Goal: Task Accomplishment & Management: Complete application form

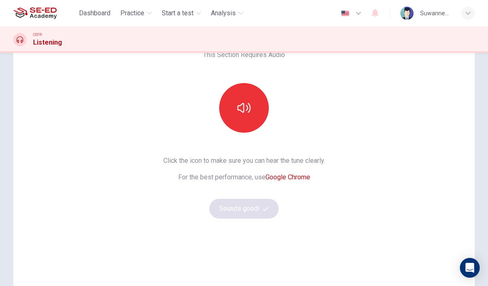
scroll to position [53, 0]
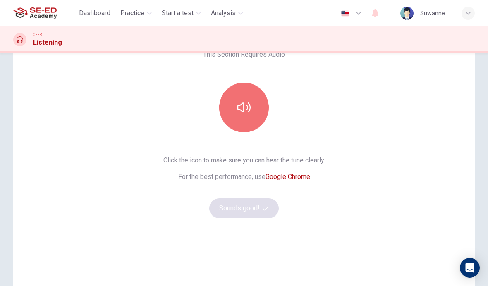
click at [243, 108] on icon "button" at bounding box center [244, 107] width 13 height 13
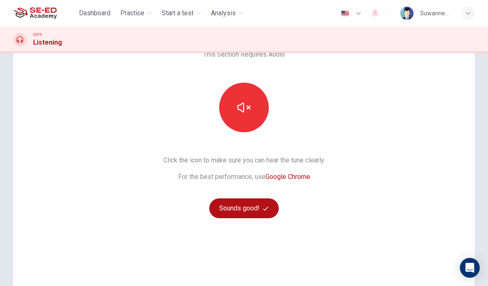
click at [269, 209] on span "button" at bounding box center [266, 208] width 7 height 5
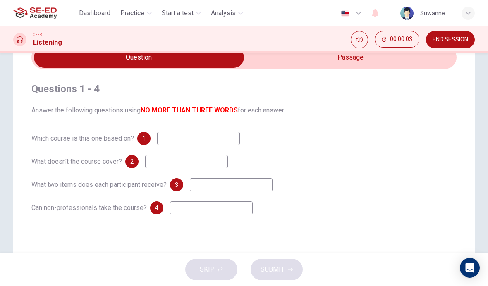
scroll to position [40, 0]
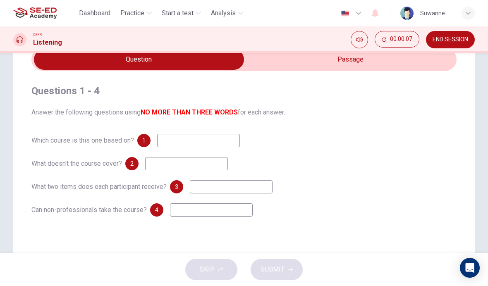
click at [359, 61] on input "checkbox" at bounding box center [139, 59] width 638 height 21
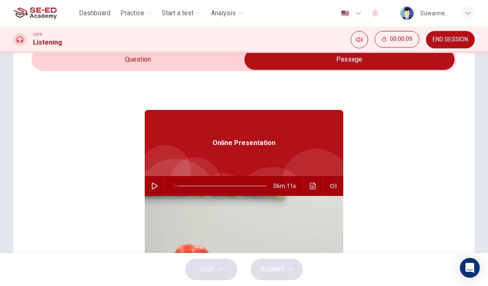
click at [159, 185] on button "button" at bounding box center [154, 186] width 13 height 20
click at [151, 64] on input "checkbox" at bounding box center [350, 59] width 638 height 21
checkbox input "false"
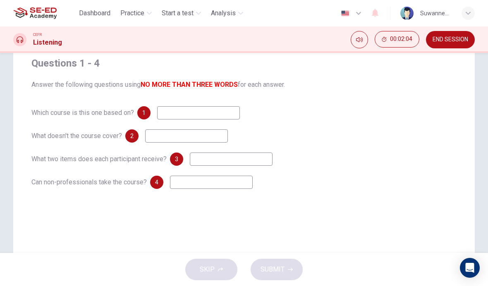
scroll to position [67, 0]
click at [194, 113] on input at bounding box center [198, 113] width 83 height 13
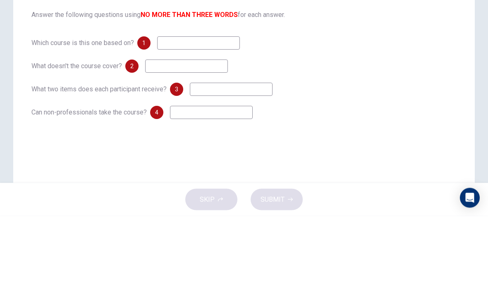
click at [360, 107] on div "Which course is this one based on? 1" at bounding box center [243, 113] width 425 height 13
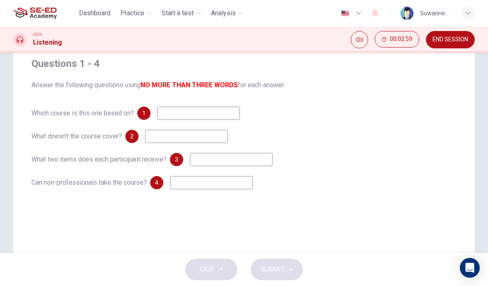
click at [191, 114] on input at bounding box center [198, 113] width 83 height 13
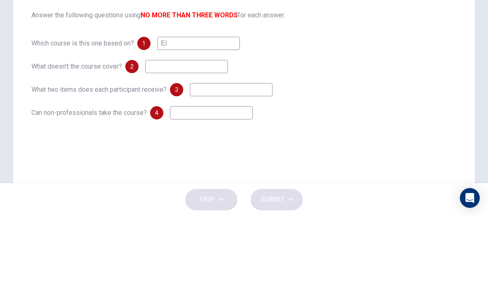
type input "E"
type input "Technology"
click at [184, 130] on input at bounding box center [186, 136] width 83 height 13
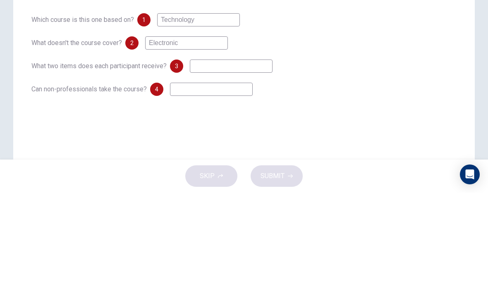
type input "Electronic"
click at [259, 107] on div "Which course is this one based on? 1 Technology What doesn't the course cover? …" at bounding box center [243, 148] width 425 height 83
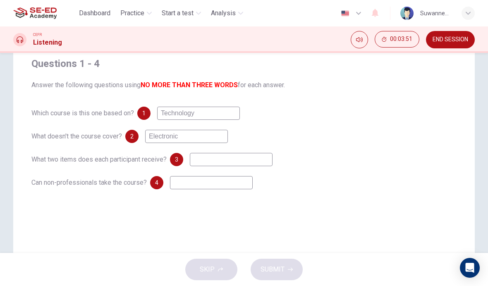
click at [216, 158] on input at bounding box center [231, 159] width 83 height 13
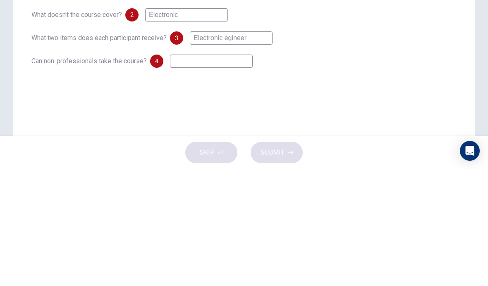
scroll to position [77, 0]
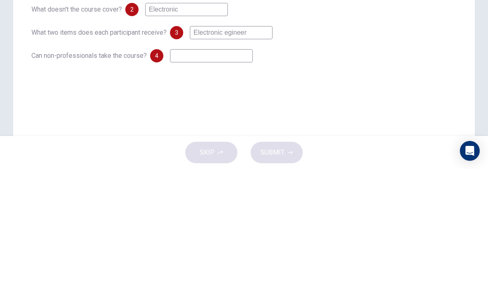
type input "Electronic egineer"
click at [209, 166] on input at bounding box center [211, 172] width 83 height 13
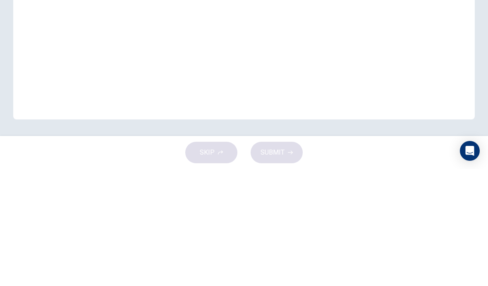
scroll to position [166, 0]
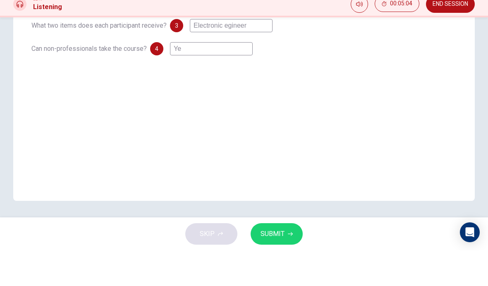
type input "Yes"
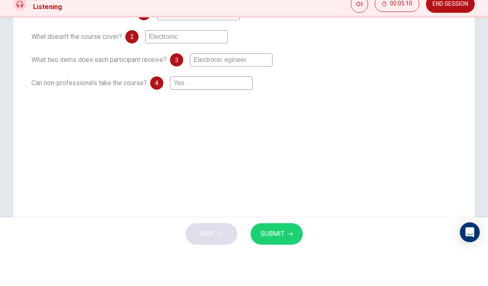
scroll to position [130, 0]
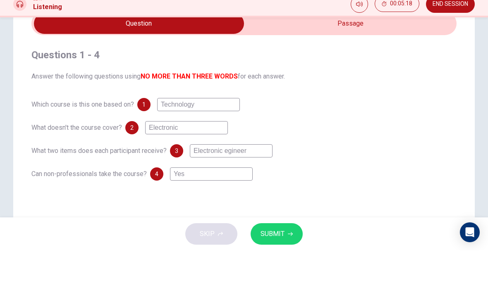
type input "83"
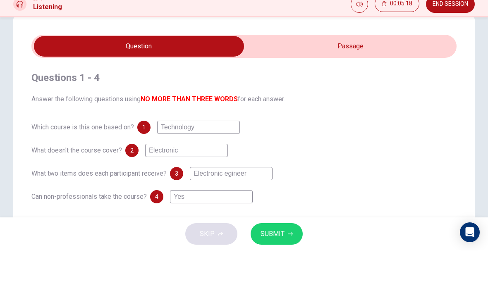
scroll to position [17, 0]
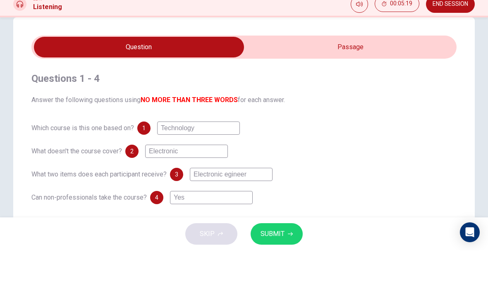
click at [375, 72] on input "checkbox" at bounding box center [139, 82] width 638 height 21
checkbox input "true"
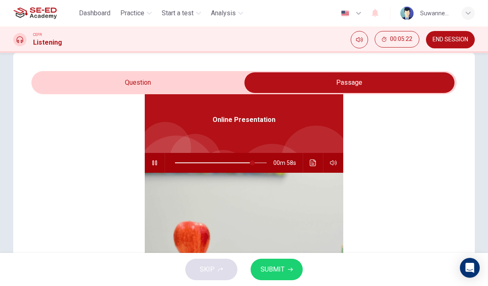
scroll to position [46, 0]
type input "96"
click at [145, 81] on input "checkbox" at bounding box center [350, 82] width 638 height 21
checkbox input "false"
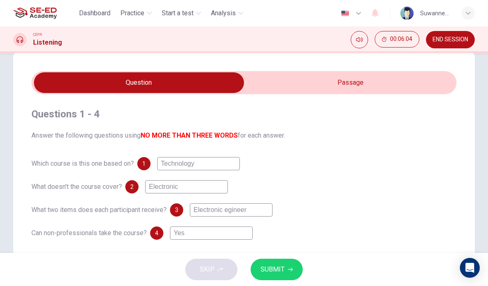
scroll to position [0, 0]
click at [190, 188] on input "Electronic" at bounding box center [186, 186] width 83 height 13
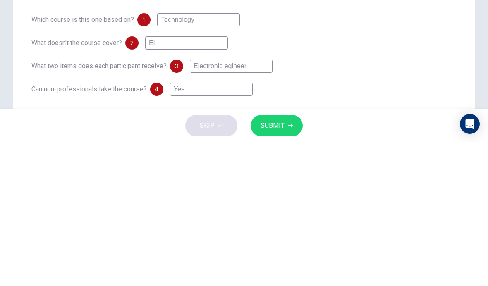
type input "E"
type input "N"
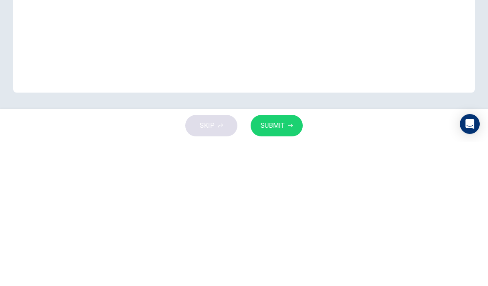
scroll to position [166, 0]
type input "Unit 9"
click at [450, 32] on div "Questions 1 - 4 Answer the following questions using NO MORE THAN THREE WORDS f…" at bounding box center [244, 70] width 462 height 333
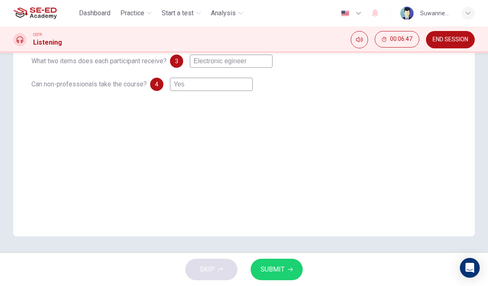
click at [286, 269] on button "SUBMIT" at bounding box center [277, 270] width 52 height 22
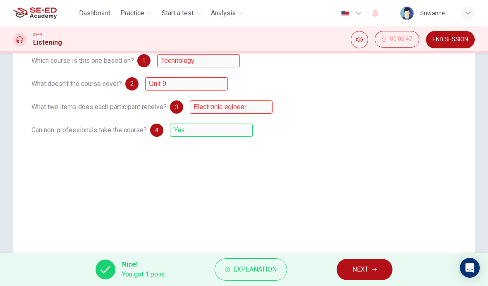
scroll to position [110, 0]
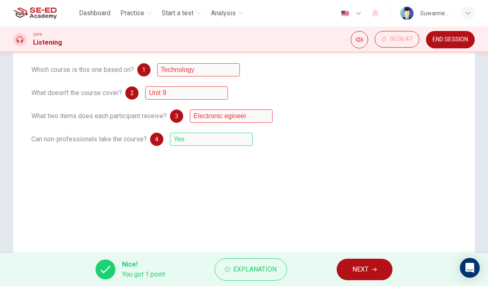
click at [263, 268] on span "Explanation" at bounding box center [254, 270] width 43 height 12
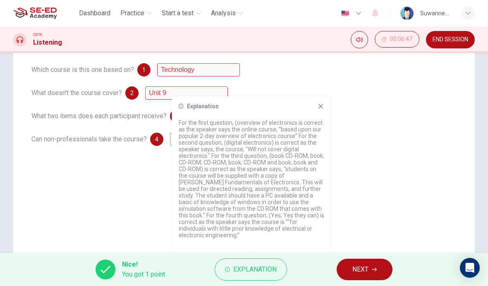
click at [322, 110] on icon at bounding box center [321, 106] width 7 height 7
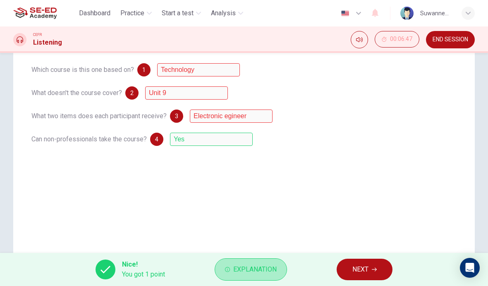
click at [250, 273] on span "Explanation" at bounding box center [254, 270] width 43 height 12
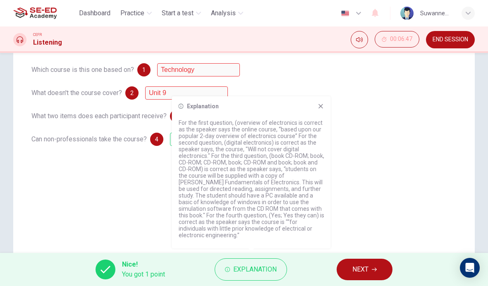
click at [324, 110] on icon at bounding box center [321, 106] width 7 height 7
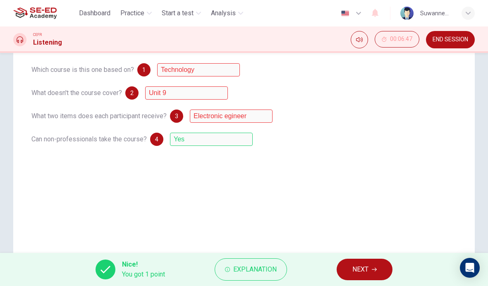
click at [389, 184] on div "Questions 1 - 4 Answer the following questions using NO MORE THAN THREE WORDS f…" at bounding box center [244, 125] width 462 height 333
click at [367, 267] on span "NEXT" at bounding box center [361, 270] width 16 height 12
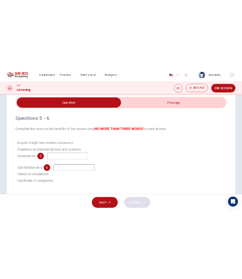
scroll to position [29, 0]
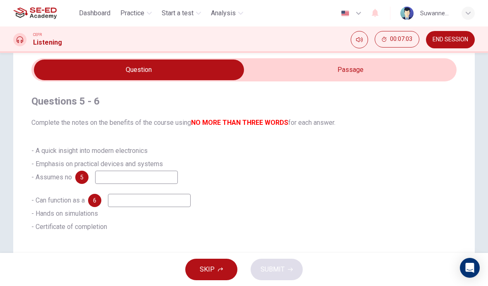
click at [353, 69] on input "checkbox" at bounding box center [139, 70] width 638 height 21
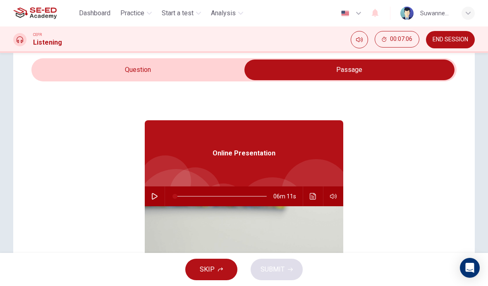
click at [148, 70] on input "checkbox" at bounding box center [350, 70] width 638 height 21
checkbox input "false"
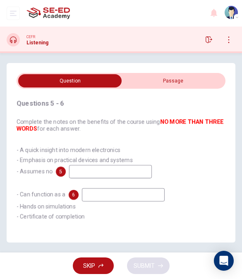
click at [106, 188] on input at bounding box center [123, 194] width 83 height 13
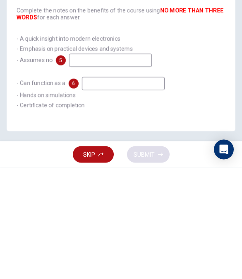
click at [218, 188] on div "- Can function as a 6 - Hands on simulations - Certificate of completion" at bounding box center [121, 204] width 209 height 33
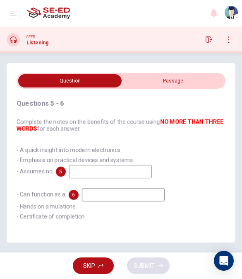
click at [110, 188] on input at bounding box center [123, 194] width 83 height 13
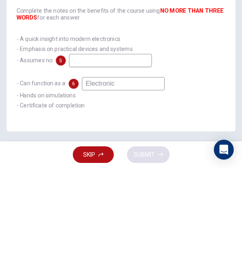
type input "Electronic"
click at [98, 165] on input at bounding box center [110, 171] width 83 height 13
click at [133, 89] on div "Questions 5 - 6 Complete the notes on the benefits of the course using NO MORE …" at bounding box center [121, 160] width 209 height 142
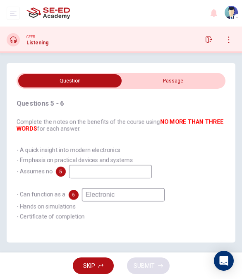
click at [98, 165] on input at bounding box center [110, 171] width 83 height 13
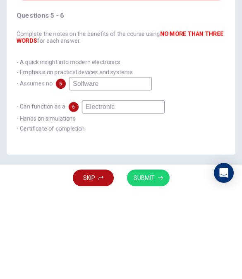
type input "Solfware"
click at [192, 145] on div "- A quick insight into modern electronics - Emphasis on practical devices and s…" at bounding box center [121, 161] width 209 height 33
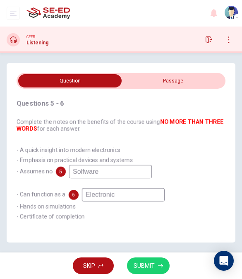
scroll to position [37, 0]
click at [115, 165] on input "Solfware" at bounding box center [110, 171] width 83 height 13
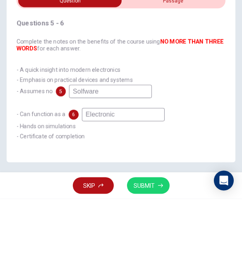
click at [209, 145] on div "- A quick insight into modern electronics - Emphasis on practical devices and s…" at bounding box center [121, 161] width 209 height 33
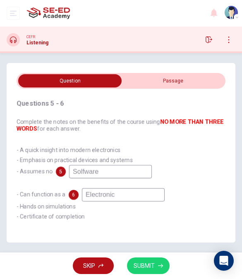
click at [149, 263] on span "SUBMIT" at bounding box center [144, 265] width 21 height 10
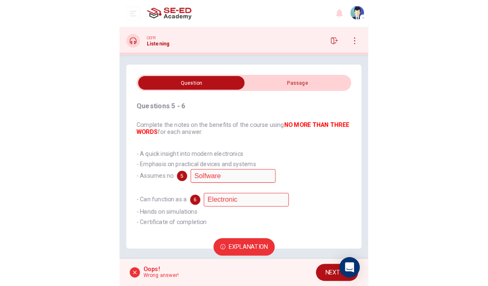
scroll to position [42, 0]
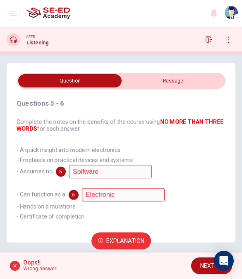
click at [139, 238] on span "Explanation" at bounding box center [125, 240] width 38 height 10
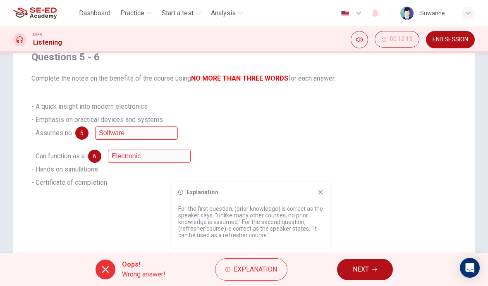
scroll to position [73, 0]
click at [363, 267] on span "NEXT" at bounding box center [361, 270] width 16 height 12
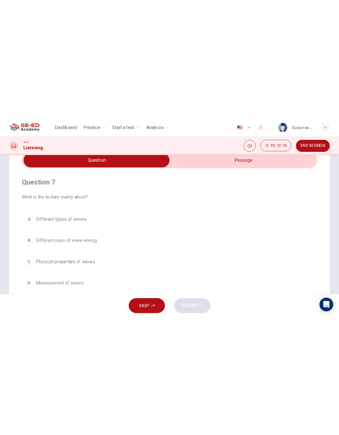
scroll to position [41, 0]
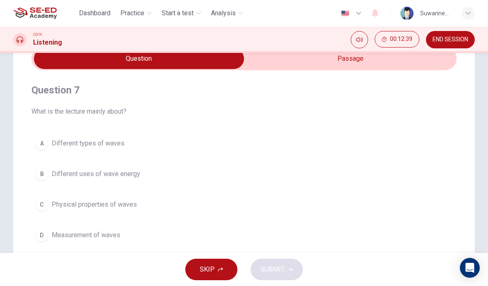
click at [367, 60] on input "checkbox" at bounding box center [139, 58] width 638 height 21
checkbox input "true"
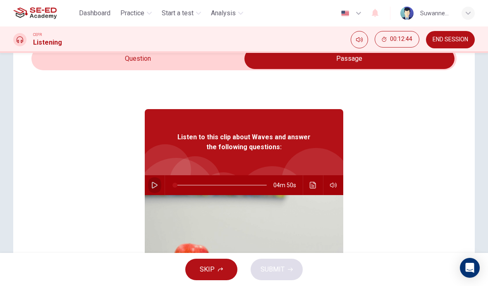
click at [154, 184] on icon "button" at bounding box center [154, 185] width 7 height 7
type input "4"
click at [150, 57] on input "checkbox" at bounding box center [350, 58] width 638 height 21
checkbox input "false"
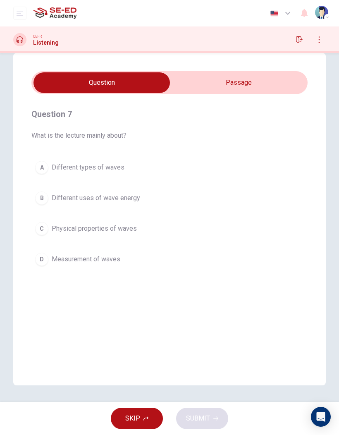
scroll to position [17, 0]
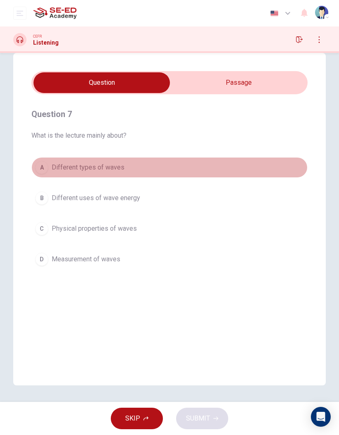
click at [42, 166] on div "A" at bounding box center [41, 167] width 13 height 13
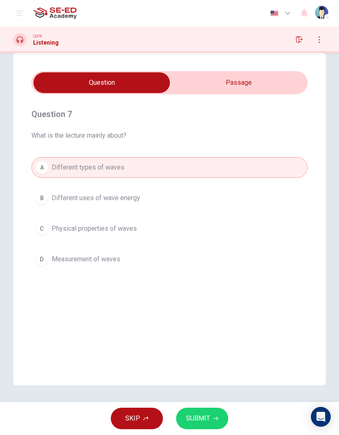
click at [200, 286] on span "SUBMIT" at bounding box center [198, 419] width 24 height 12
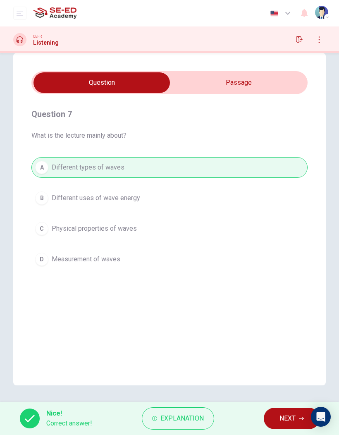
click at [286, 286] on span "NEXT" at bounding box center [288, 419] width 16 height 12
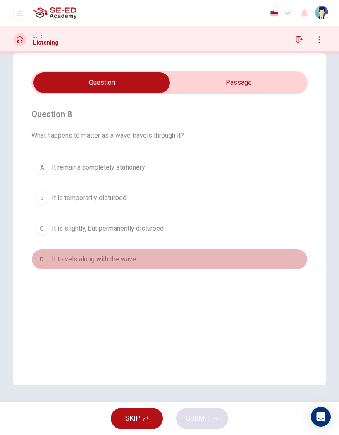
click at [36, 262] on div "D" at bounding box center [41, 259] width 13 height 13
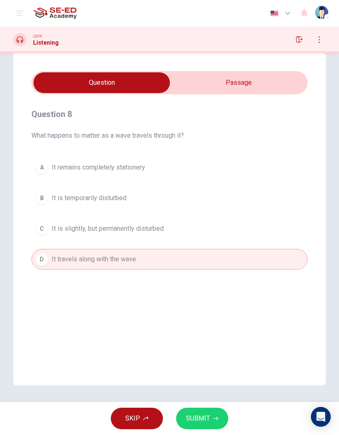
click at [198, 286] on span "SUBMIT" at bounding box center [198, 419] width 24 height 12
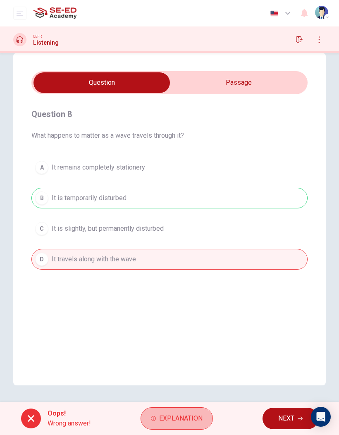
click at [175, 286] on span "Explanation" at bounding box center [180, 419] width 43 height 12
click at [142, 286] on div "Question 8 What happens to matter as a wave travels through it? A It remains co…" at bounding box center [169, 219] width 313 height 333
click at [287, 286] on span "NEXT" at bounding box center [287, 419] width 16 height 12
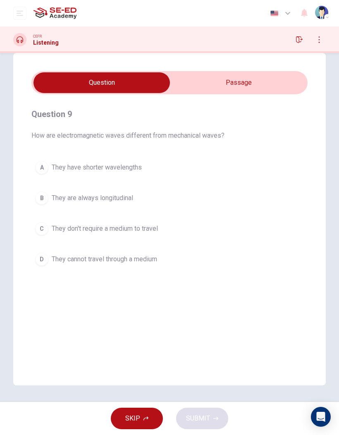
type input "95"
click at [245, 77] on input "checkbox" at bounding box center [101, 82] width 415 height 21
checkbox input "true"
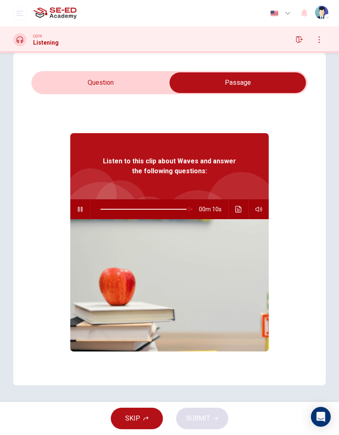
type input "96"
click at [104, 78] on input "checkbox" at bounding box center [238, 82] width 415 height 21
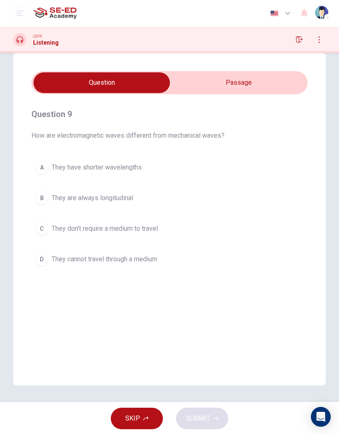
click at [234, 75] on input "checkbox" at bounding box center [101, 82] width 415 height 21
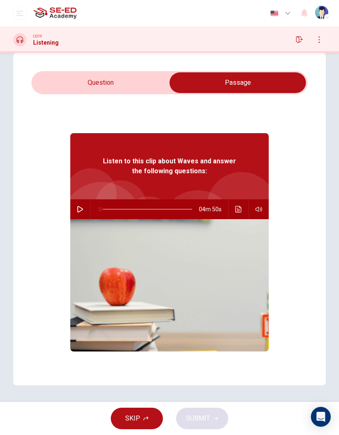
click at [105, 76] on input "checkbox" at bounding box center [238, 82] width 415 height 21
checkbox input "false"
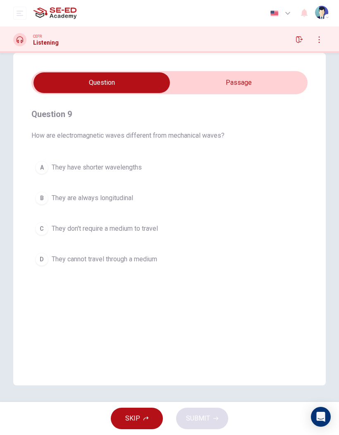
click at [41, 167] on div "A" at bounding box center [41, 167] width 13 height 13
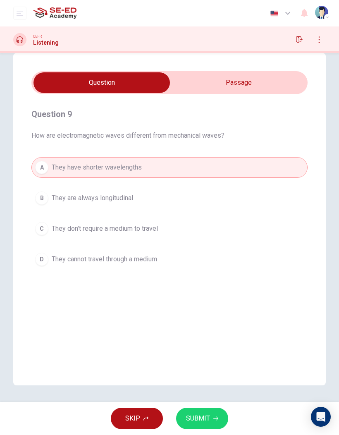
click at [195, 286] on span "SUBMIT" at bounding box center [198, 419] width 24 height 12
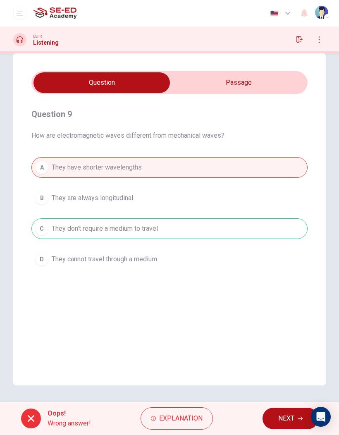
click at [180, 286] on span "Explanation" at bounding box center [180, 419] width 43 height 12
click at [285, 286] on button "NEXT" at bounding box center [291, 419] width 56 height 22
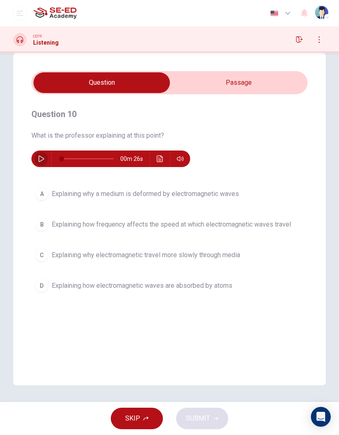
click at [35, 158] on button "button" at bounding box center [41, 159] width 13 height 17
click at [38, 156] on button "button" at bounding box center [41, 159] width 13 height 17
type input "0"
click at [40, 222] on div "B" at bounding box center [41, 224] width 13 height 13
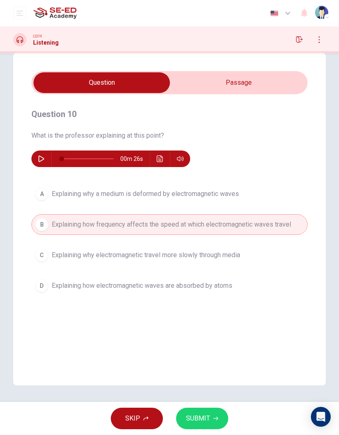
click at [208, 286] on button "SUBMIT" at bounding box center [202, 419] width 52 height 22
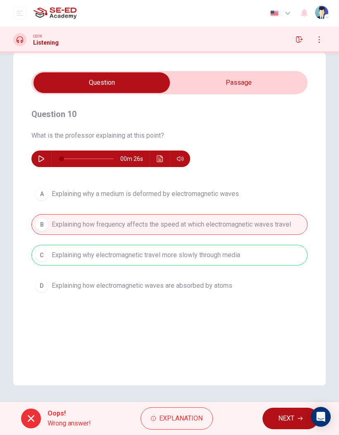
click at [183, 286] on span "Explanation" at bounding box center [180, 419] width 43 height 12
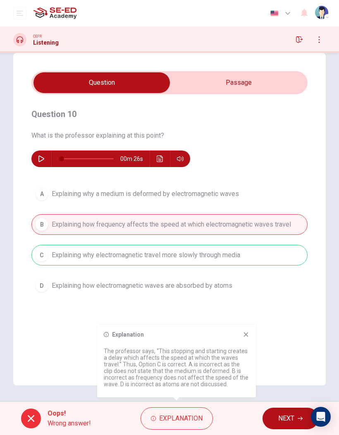
click at [281, 286] on span "NEXT" at bounding box center [287, 419] width 16 height 12
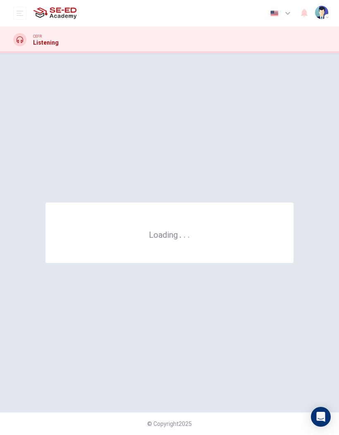
scroll to position [0, 0]
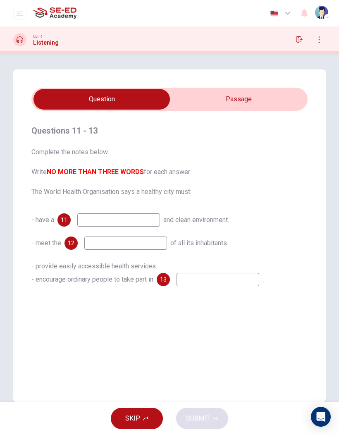
click at [237, 98] on input "checkbox" at bounding box center [101, 99] width 415 height 21
checkbox input "true"
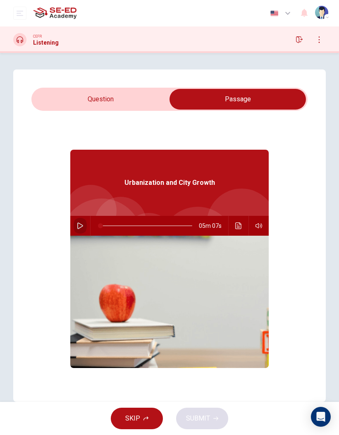
click at [80, 221] on button "button" at bounding box center [80, 226] width 13 height 20
type input "0"
click at [109, 97] on input "checkbox" at bounding box center [238, 99] width 415 height 21
checkbox input "false"
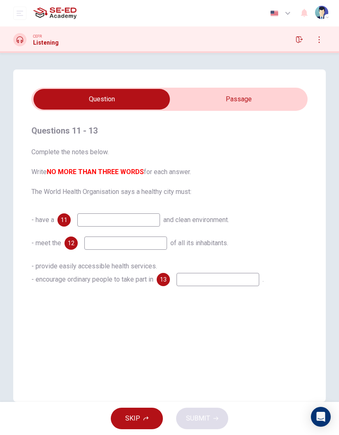
type input "38"
click at [226, 101] on input "checkbox" at bounding box center [101, 99] width 415 height 21
checkbox input "true"
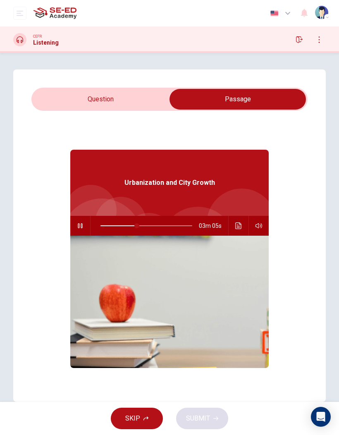
type input "40"
click at [78, 98] on input "checkbox" at bounding box center [238, 99] width 415 height 21
checkbox input "false"
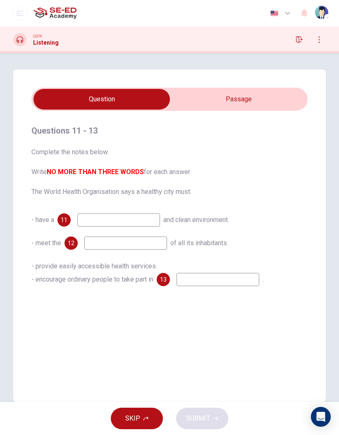
click at [198, 278] on input at bounding box center [218, 279] width 83 height 13
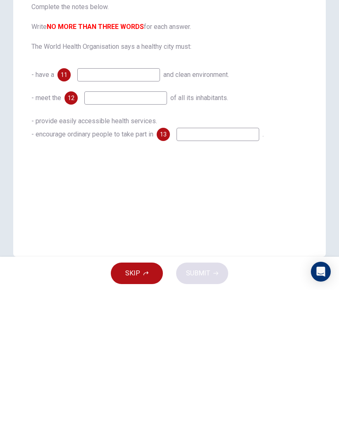
click at [111, 214] on input at bounding box center [118, 220] width 83 height 13
type input "Fruit"
click at [125, 237] on input at bounding box center [125, 243] width 83 height 13
type input "Meal"
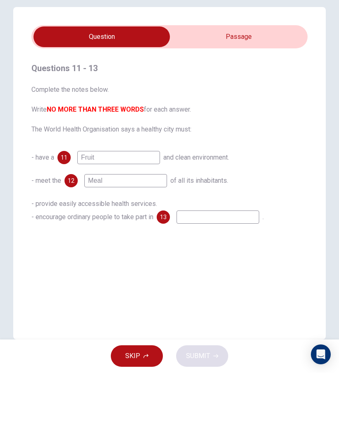
type input "82"
click at [247, 89] on input "checkbox" at bounding box center [101, 99] width 415 height 21
checkbox input "true"
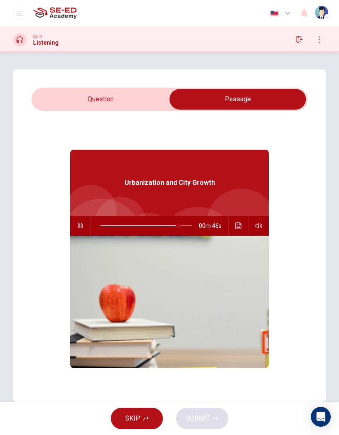
type input "85"
click at [79, 99] on input "checkbox" at bounding box center [238, 99] width 415 height 21
checkbox input "false"
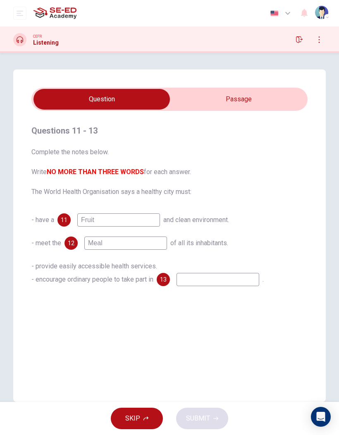
click at [199, 286] on div "SKIP SUBMIT" at bounding box center [169, 418] width 339 height 33
click at [200, 275] on input at bounding box center [218, 279] width 83 height 13
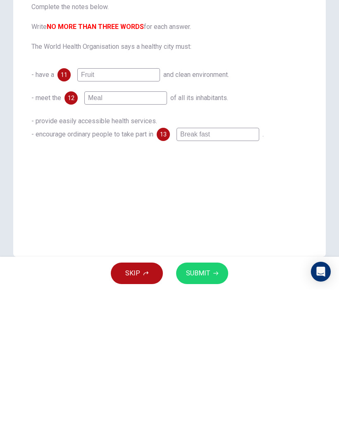
type input "Break fast"
click at [195, 286] on button "SUBMIT" at bounding box center [202, 419] width 52 height 22
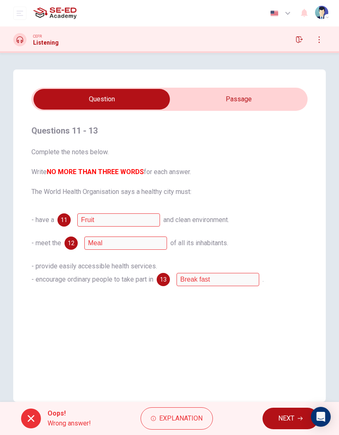
click at [170, 286] on span "Explanation" at bounding box center [180, 419] width 43 height 12
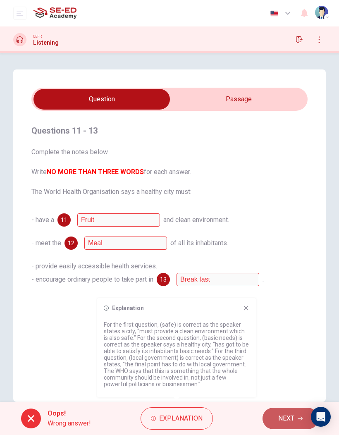
click at [289, 286] on span "NEXT" at bounding box center [287, 419] width 16 height 12
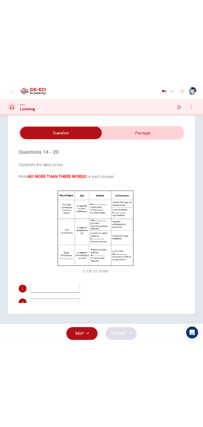
scroll to position [17, 0]
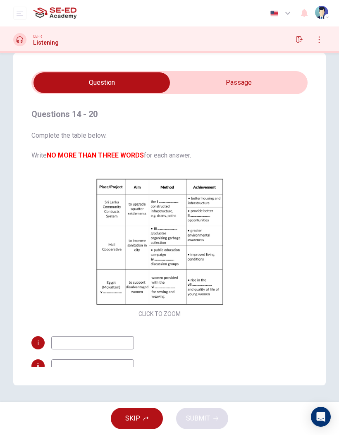
click at [242, 77] on input "checkbox" at bounding box center [101, 82] width 415 height 21
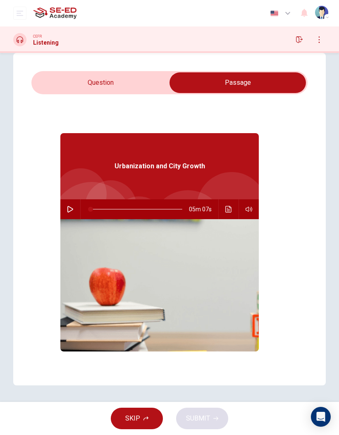
click at [68, 209] on icon "button" at bounding box center [70, 209] width 6 height 7
click at [115, 80] on input "checkbox" at bounding box center [238, 82] width 415 height 21
checkbox input "false"
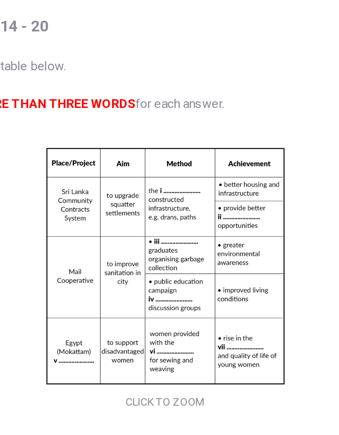
click at [124, 239] on button "Click to Zoom" at bounding box center [160, 249] width 72 height 20
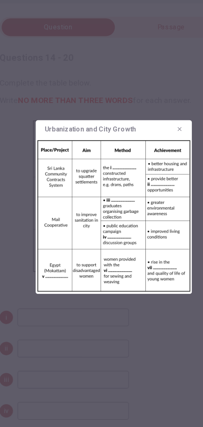
click at [116, 22] on div at bounding box center [101, 213] width 203 height 427
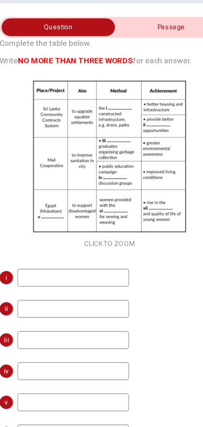
scroll to position [29, 0]
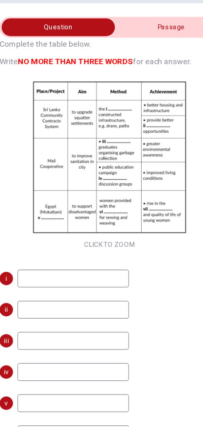
click at [29, 119] on div "Click to Zoom" at bounding box center [98, 183] width 163 height 128
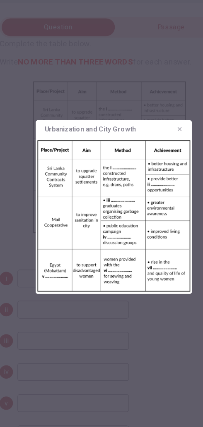
click at [53, 163] on img at bounding box center [101, 221] width 116 height 116
click at [133, 88] on div at bounding box center [101, 213] width 203 height 427
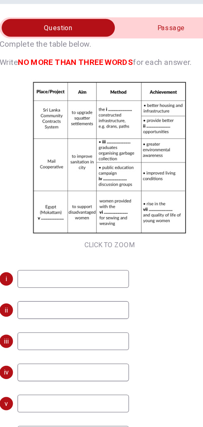
click at [39, 260] on input at bounding box center [71, 266] width 83 height 13
click at [97, 173] on button "Click to Zoom" at bounding box center [98, 183] width 72 height 20
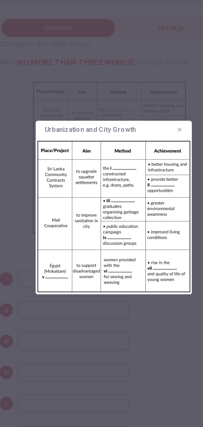
click at [136, 89] on div at bounding box center [101, 213] width 203 height 427
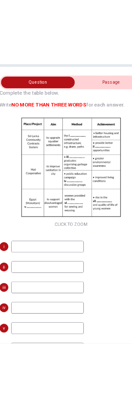
scroll to position [42, 0]
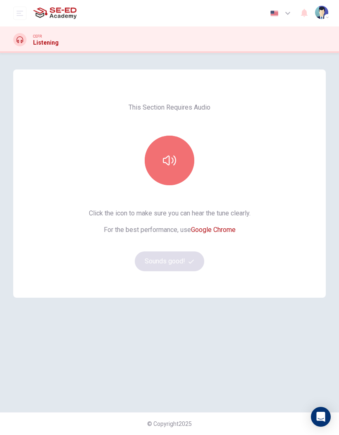
click at [177, 160] on button "button" at bounding box center [170, 161] width 50 height 50
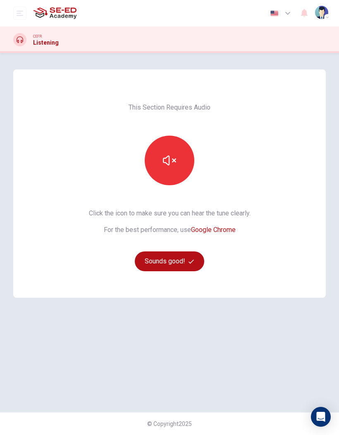
click at [184, 256] on button "Sounds good!" at bounding box center [170, 262] width 70 height 20
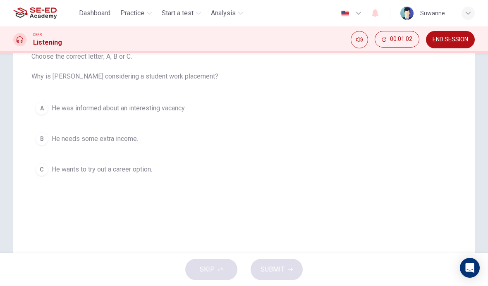
scroll to position [95, 0]
click at [49, 104] on button "A He was informed about an interesting vacancy." at bounding box center [243, 108] width 425 height 21
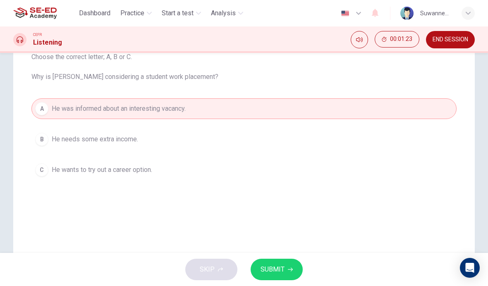
click at [281, 267] on span "SUBMIT" at bounding box center [273, 270] width 24 height 12
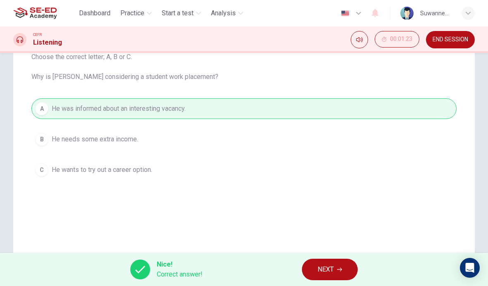
click at [339, 263] on button "NEXT" at bounding box center [330, 270] width 56 height 22
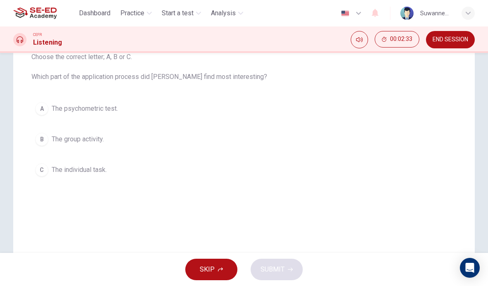
click at [50, 142] on button "B The group activity." at bounding box center [243, 139] width 425 height 21
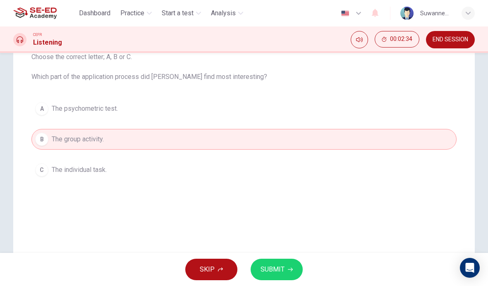
click at [289, 266] on button "SUBMIT" at bounding box center [277, 270] width 52 height 22
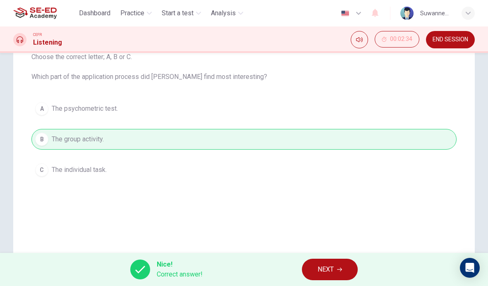
click at [339, 264] on button "NEXT" at bounding box center [330, 270] width 56 height 22
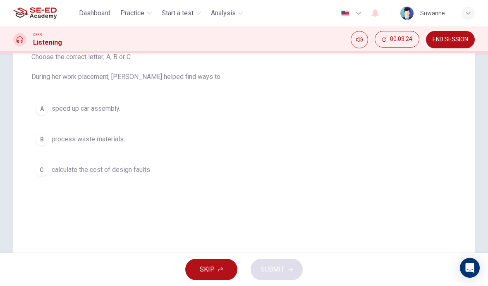
click at [47, 139] on div "B" at bounding box center [41, 139] width 13 height 13
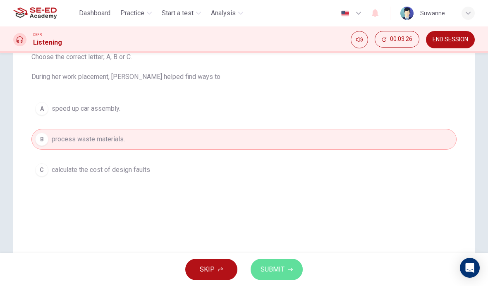
click at [277, 266] on span "SUBMIT" at bounding box center [273, 270] width 24 height 12
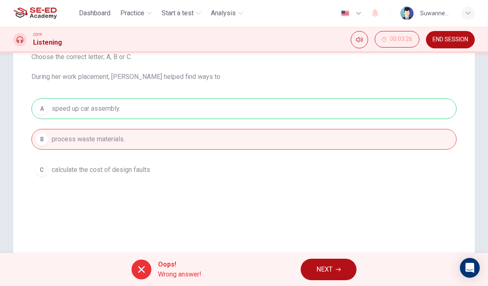
click at [336, 268] on button "NEXT" at bounding box center [329, 270] width 56 height 22
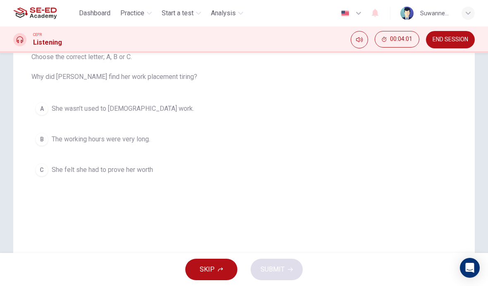
click at [50, 139] on button "B The working hours were very long." at bounding box center [243, 139] width 425 height 21
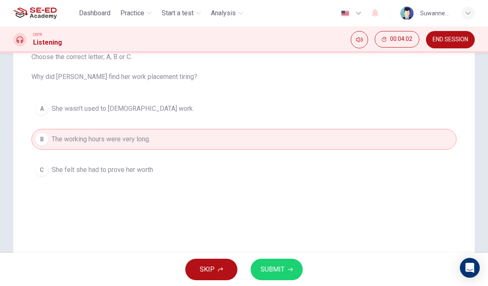
click at [283, 265] on span "SUBMIT" at bounding box center [273, 270] width 24 height 12
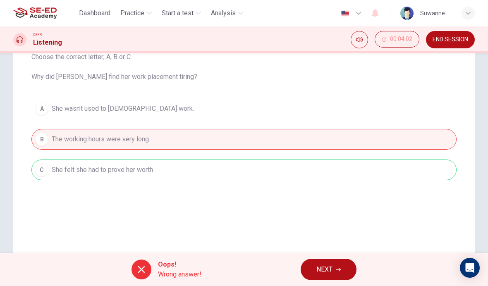
click at [327, 270] on span "NEXT" at bounding box center [325, 270] width 16 height 12
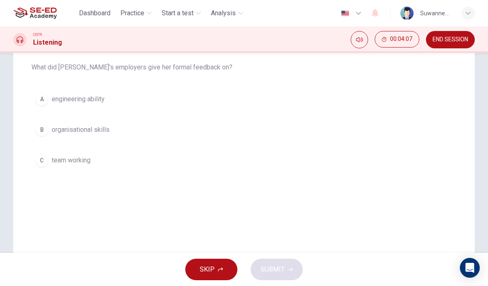
scroll to position [94, 0]
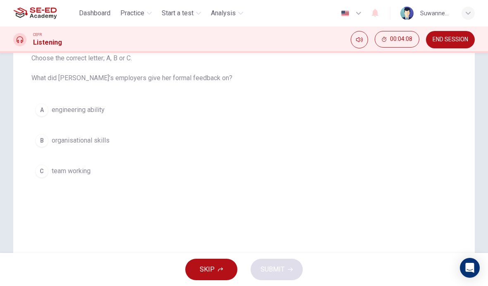
click at [49, 142] on button "B organisational skills" at bounding box center [243, 140] width 425 height 21
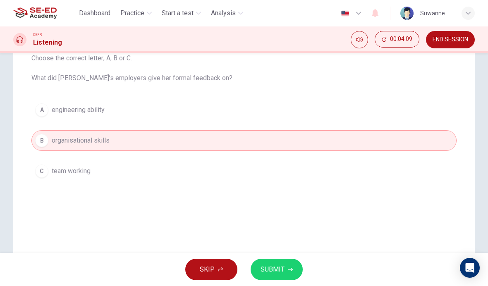
click at [288, 266] on button "SUBMIT" at bounding box center [277, 270] width 52 height 22
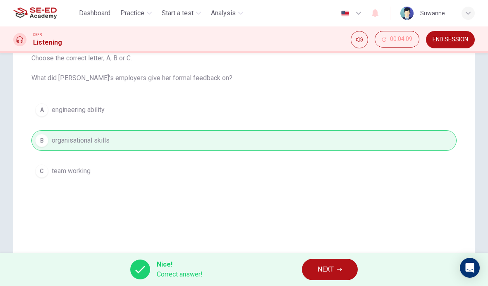
click at [334, 269] on span "NEXT" at bounding box center [326, 270] width 16 height 12
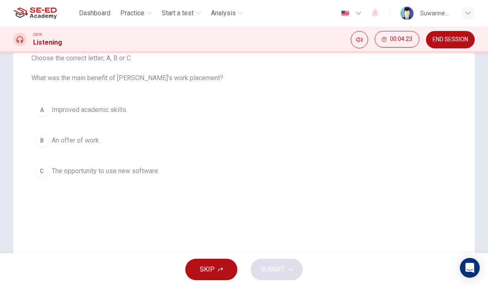
click at [48, 108] on div "A" at bounding box center [41, 109] width 13 height 13
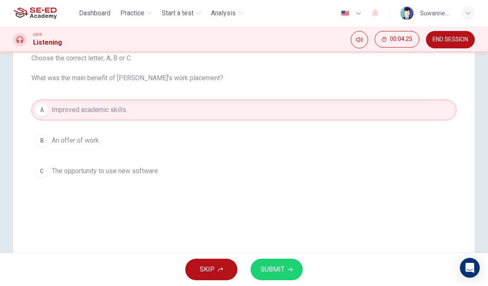
click at [284, 267] on button "SUBMIT" at bounding box center [277, 270] width 52 height 22
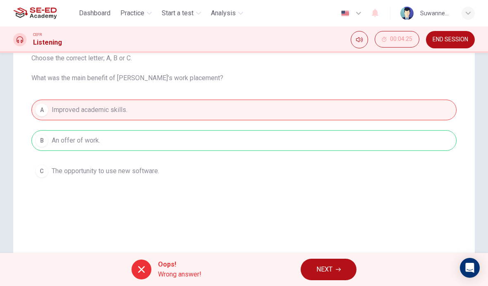
click at [331, 267] on span "NEXT" at bounding box center [325, 270] width 16 height 12
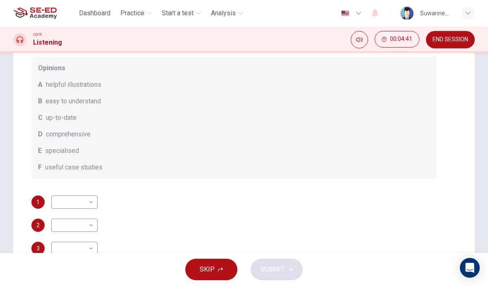
scroll to position [44, 0]
click at [93, 202] on body "This site uses cookies, as explained in our Privacy Policy . If you agree to th…" at bounding box center [244, 143] width 488 height 286
click at [69, 218] on li "B" at bounding box center [74, 220] width 46 height 13
type input "B"
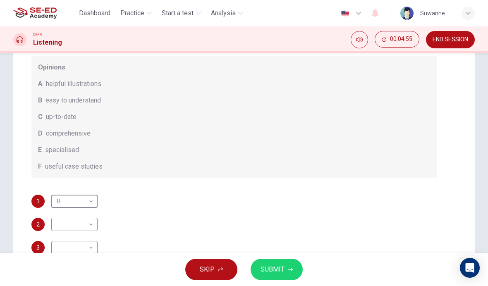
click at [93, 222] on body "This site uses cookies, as explained in our Privacy Policy . If you agree to th…" at bounding box center [244, 143] width 488 height 286
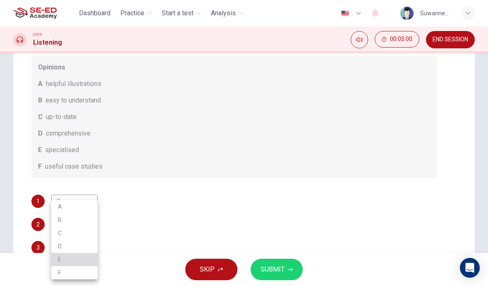
click at [72, 259] on li "E" at bounding box center [74, 259] width 46 height 13
type input "E"
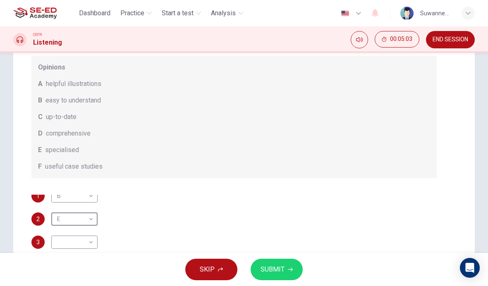
scroll to position [5, 0]
click at [92, 243] on body "This site uses cookies, as explained in our Privacy Policy . If you agree to th…" at bounding box center [244, 143] width 488 height 286
click at [72, 231] on li "C" at bounding box center [74, 233] width 46 height 13
type input "C"
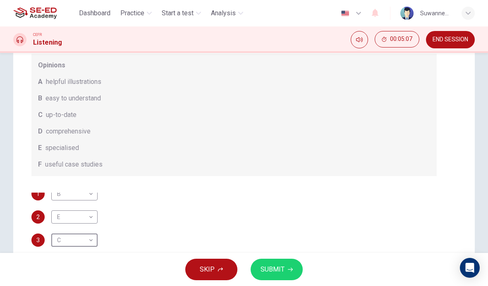
scroll to position [45, 0]
click at [150, 206] on div "1 B B ​ 2 E E ​ 3 C C ​ 4 ​ ​" at bounding box center [234, 234] width 406 height 83
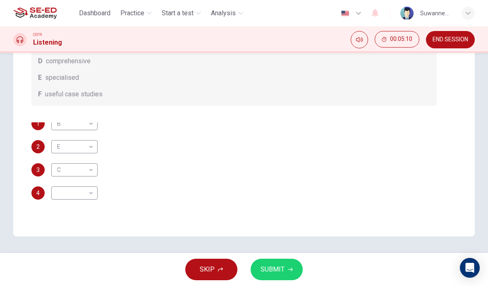
scroll to position [166, 0]
click at [94, 188] on body "This site uses cookies, as explained in our Privacy Policy . If you agree to th…" at bounding box center [244, 143] width 488 height 286
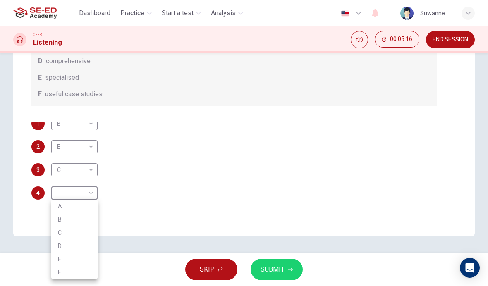
click at [67, 243] on li "D" at bounding box center [74, 246] width 46 height 13
type input "D"
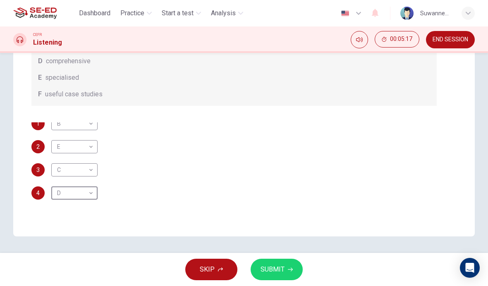
click at [280, 266] on span "SUBMIT" at bounding box center [273, 270] width 24 height 12
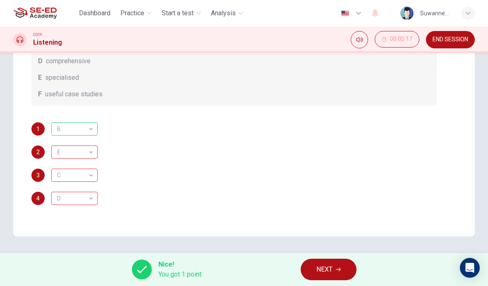
scroll to position [45, 0]
click at [334, 265] on button "NEXT" at bounding box center [329, 270] width 56 height 22
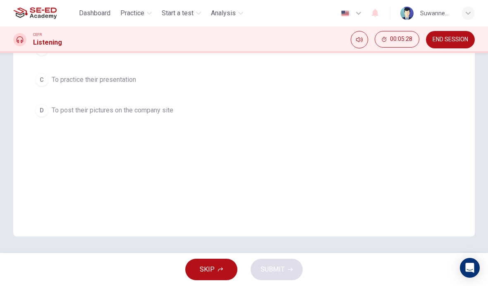
scroll to position [166, 0]
